Goal: Navigation & Orientation: Find specific page/section

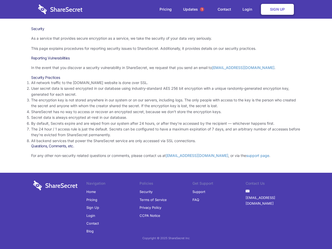
click at [166, 125] on li "By default, Secrets expire and are wiped from our system after 24 hours, or aft…" at bounding box center [166, 124] width 270 height 6
click at [202, 9] on span "1" at bounding box center [202, 9] width 4 height 4
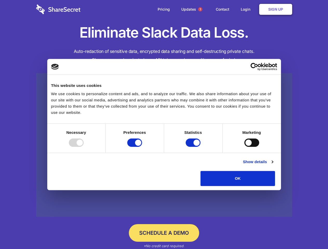
click at [84, 147] on div at bounding box center [76, 143] width 15 height 8
click at [142, 147] on input "Preferences" at bounding box center [134, 143] width 15 height 8
checkbox input "false"
click at [194, 147] on input "Statistics" at bounding box center [193, 143] width 15 height 8
checkbox input "false"
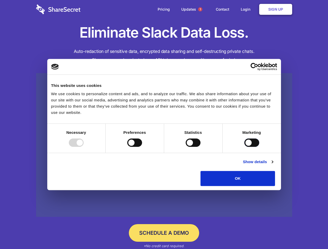
click at [244, 147] on input "Marketing" at bounding box center [251, 143] width 15 height 8
checkbox input "true"
click at [273, 165] on link "Show details" at bounding box center [258, 162] width 30 height 6
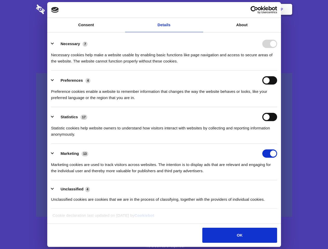
click at [277, 71] on li "Necessary 7 Necessary cookies help make a website usable by enabling basic func…" at bounding box center [164, 52] width 226 height 37
click at [200, 9] on span "1" at bounding box center [200, 9] width 4 height 4
